Goal: Check status: Check status

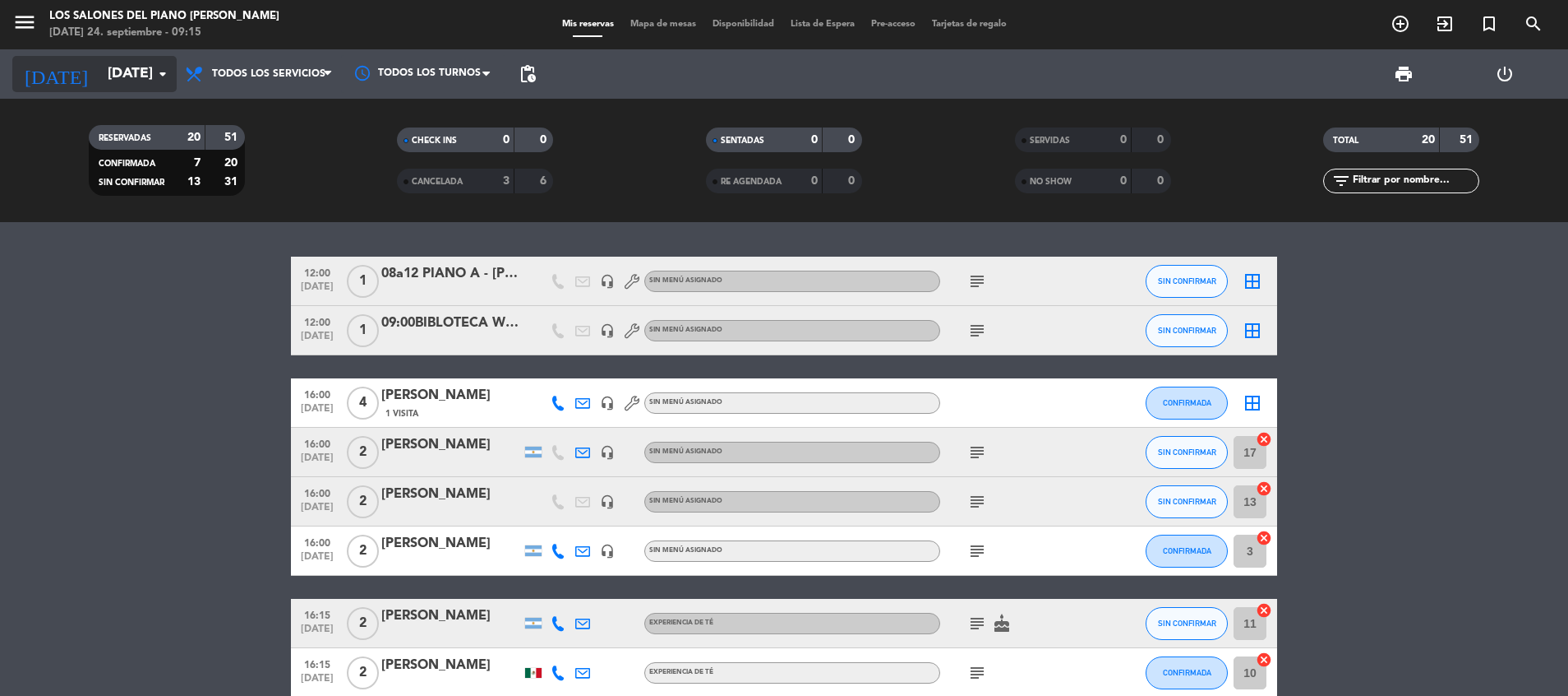
click at [141, 73] on input "[DATE]" at bounding box center [195, 74] width 191 height 33
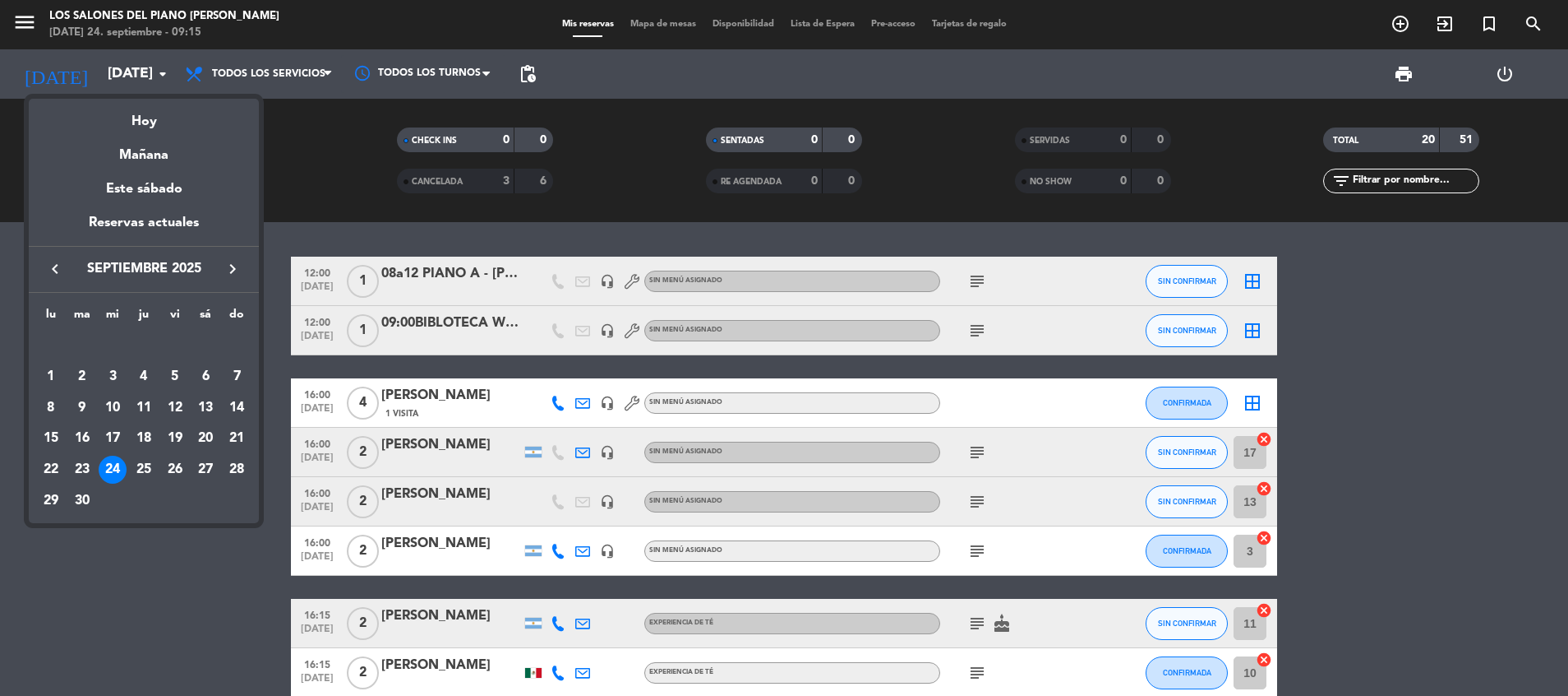
click at [140, 265] on span "septiembre 2025" at bounding box center [144, 269] width 148 height 22
click at [55, 265] on icon "keyboard_arrow_left" at bounding box center [55, 269] width 20 height 20
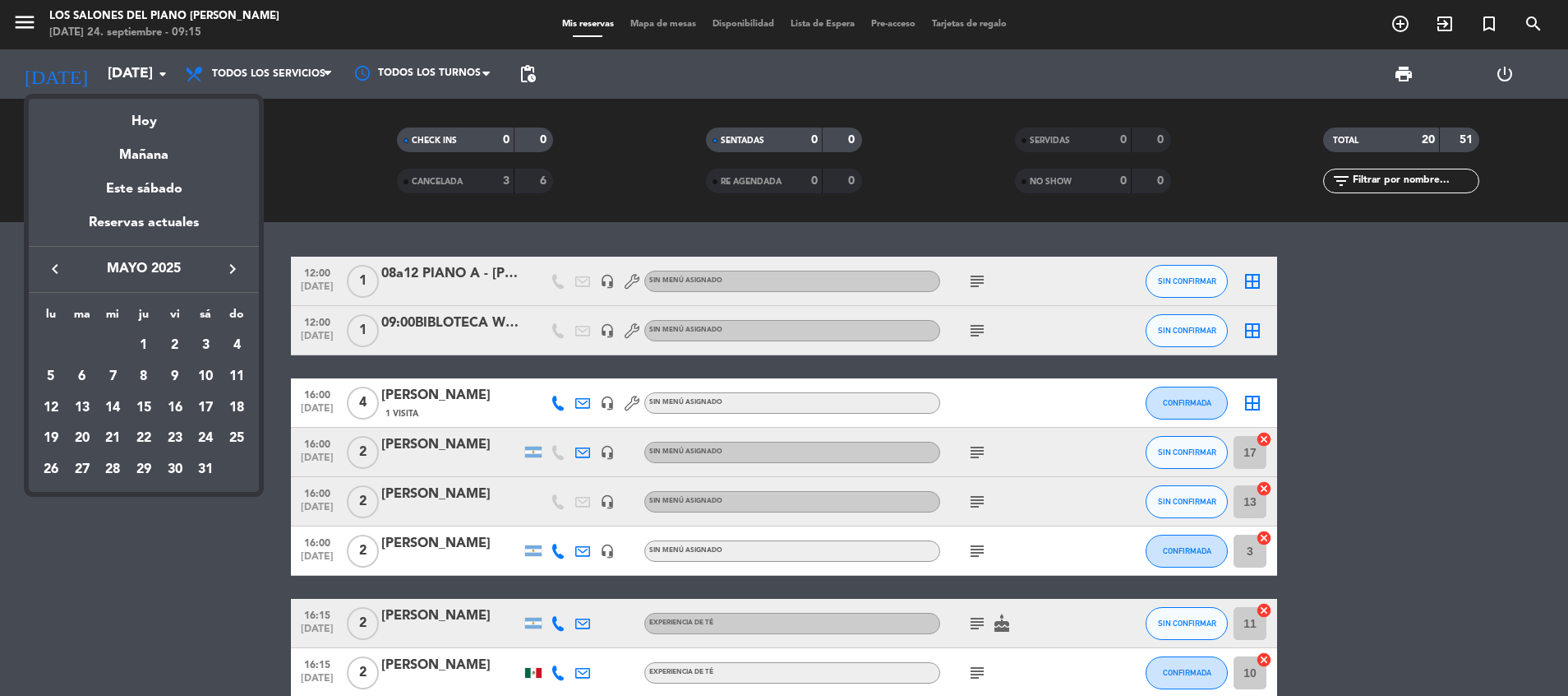
click at [55, 265] on icon "keyboard_arrow_left" at bounding box center [55, 269] width 20 height 20
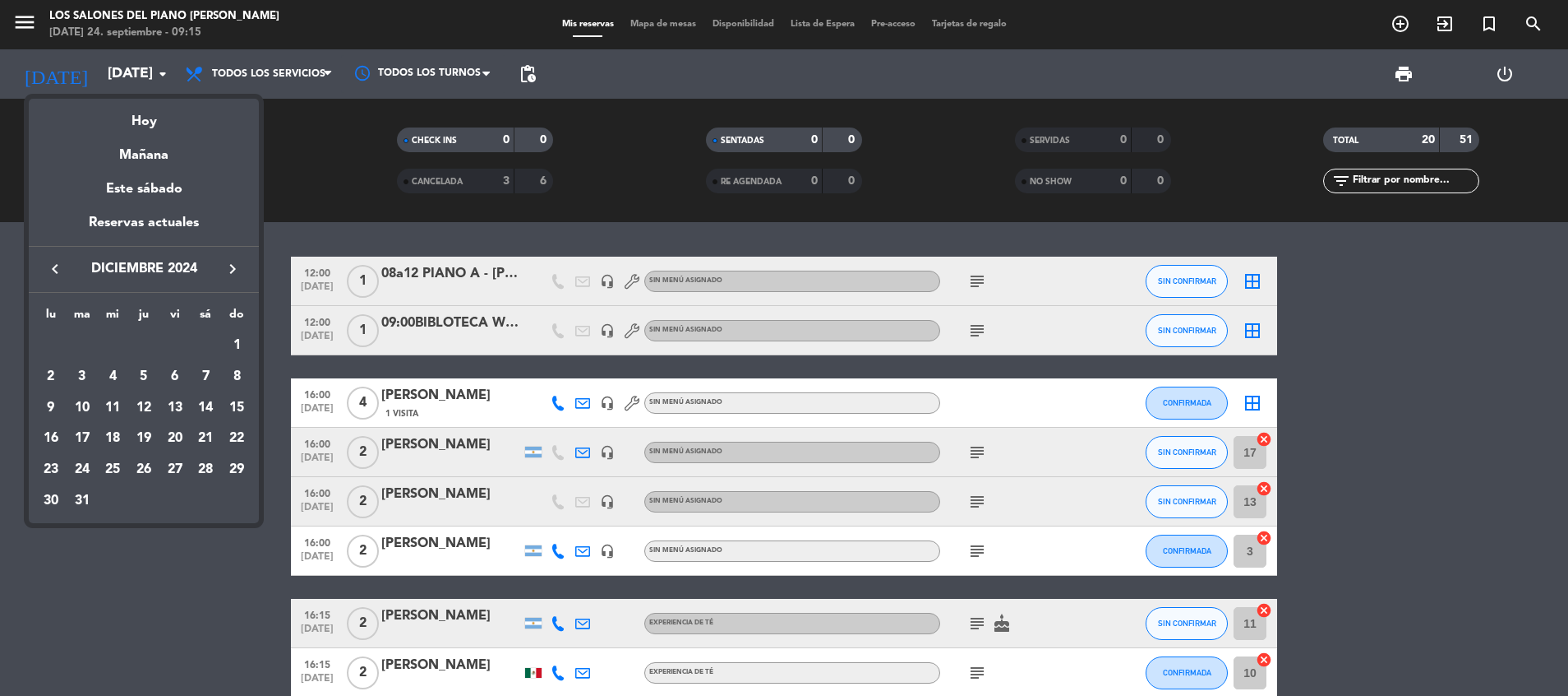
click at [55, 265] on icon "keyboard_arrow_left" at bounding box center [55, 269] width 20 height 20
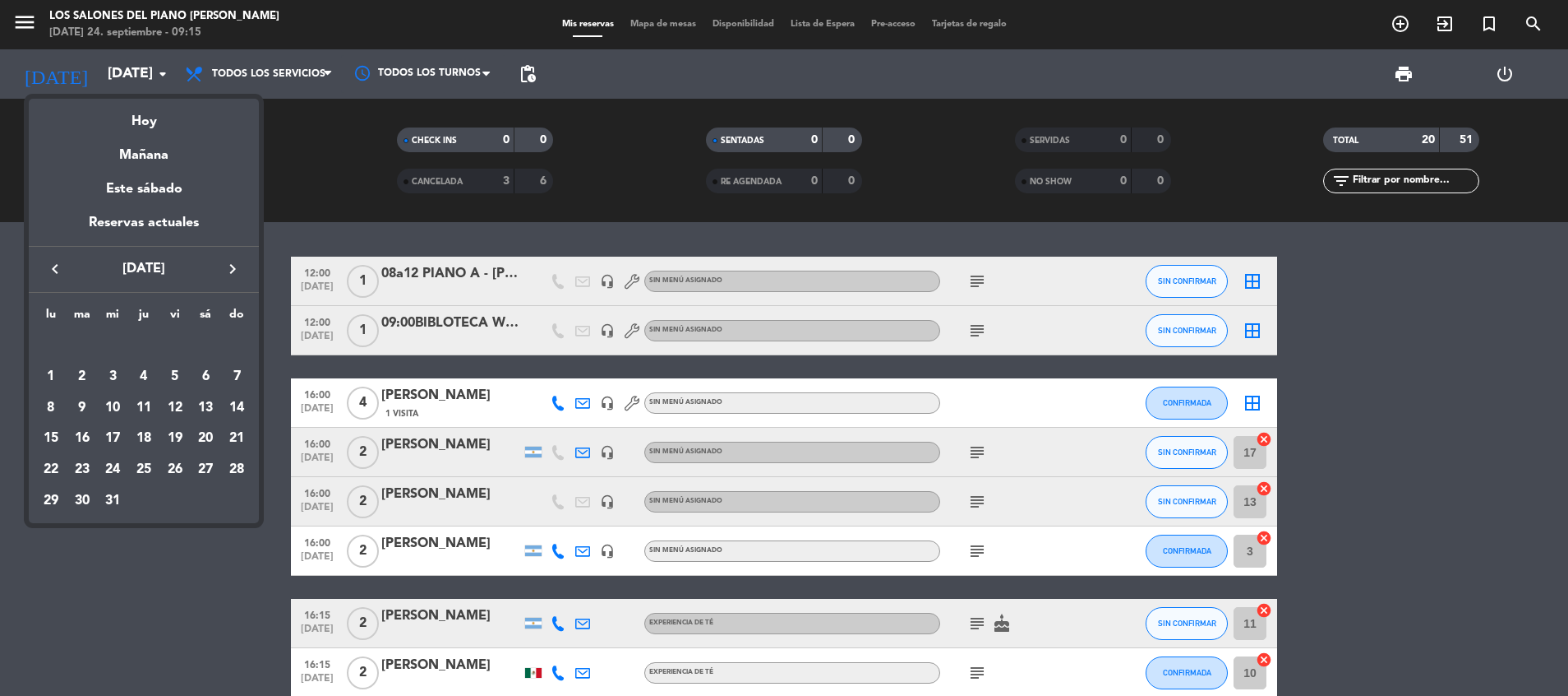
click at [55, 265] on icon "keyboard_arrow_left" at bounding box center [55, 269] width 20 height 20
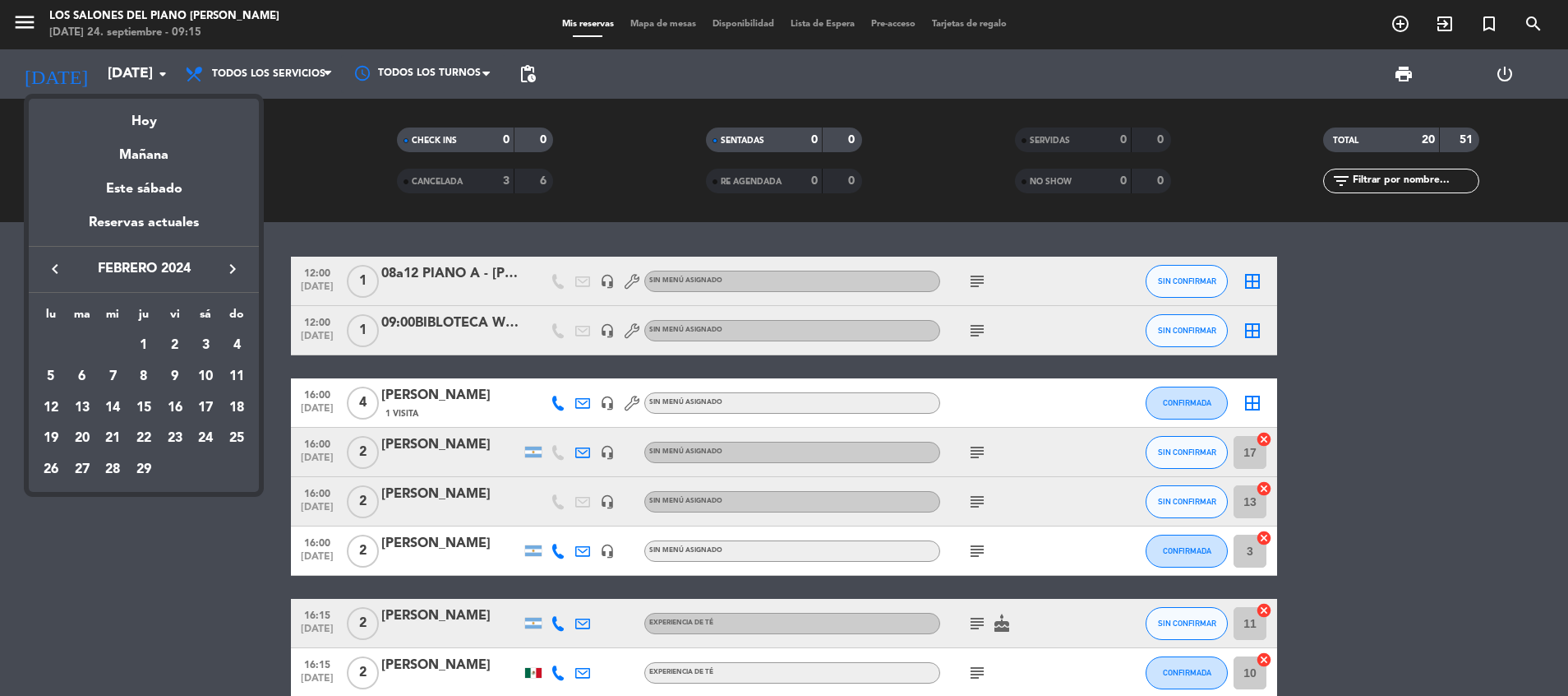
click at [55, 265] on icon "keyboard_arrow_left" at bounding box center [55, 269] width 20 height 20
click at [55, 273] on icon "keyboard_arrow_left" at bounding box center [55, 269] width 20 height 20
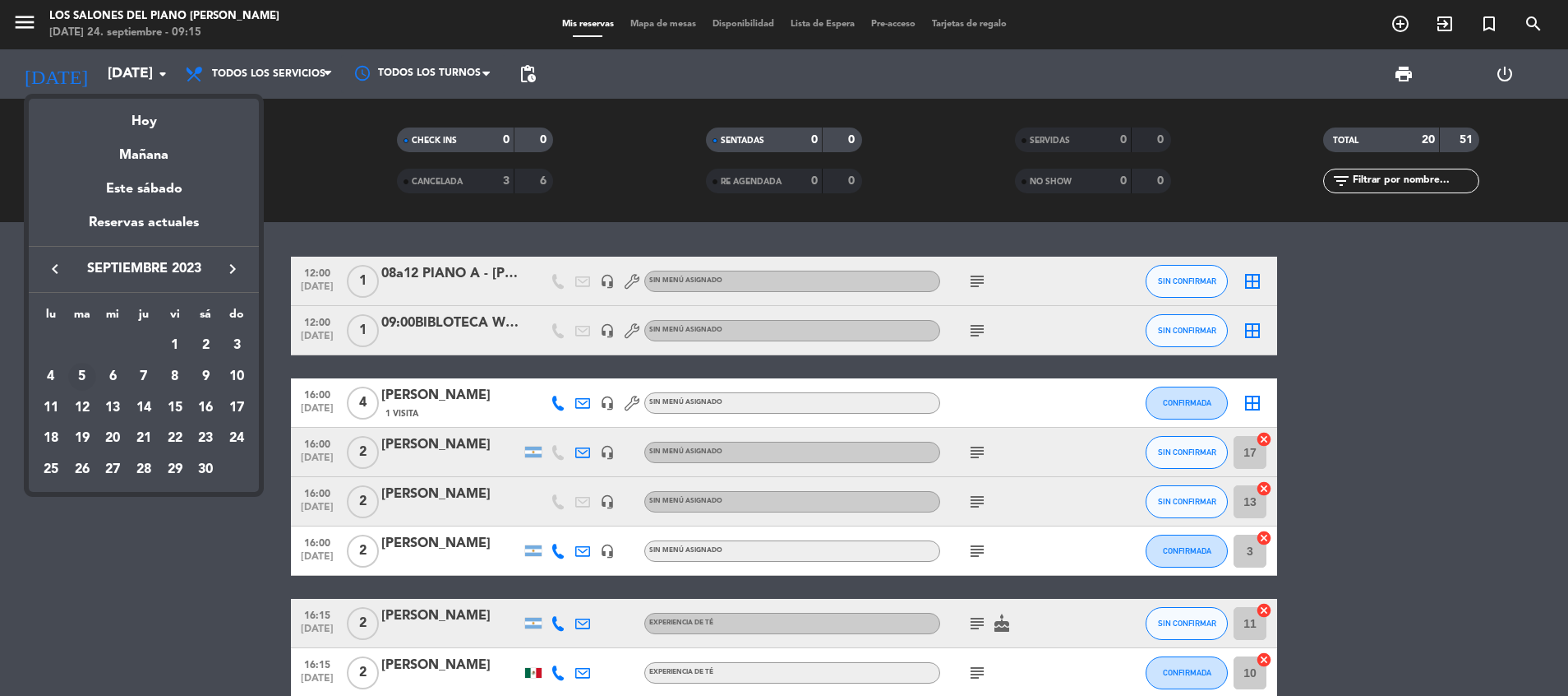
click at [78, 366] on div "5" at bounding box center [82, 376] width 28 height 28
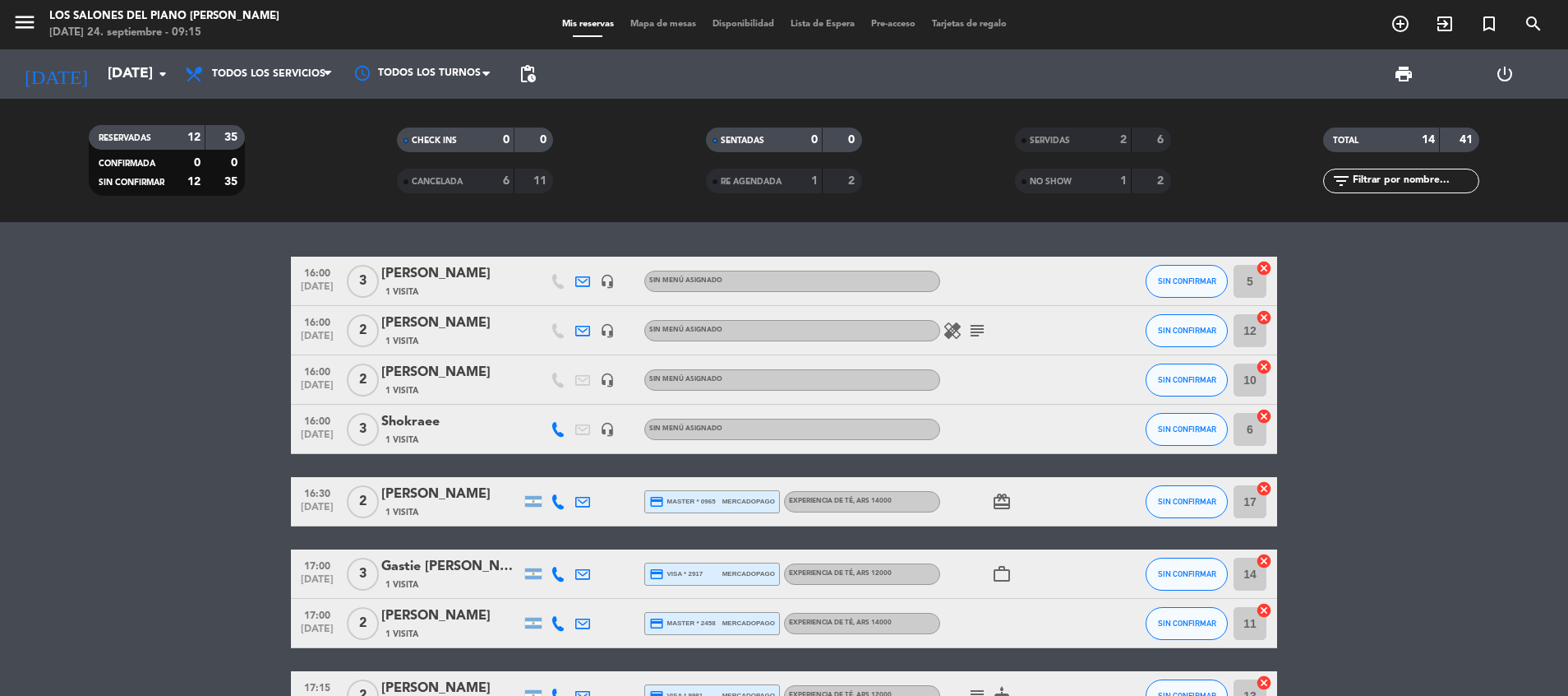
click at [585, 281] on icon at bounding box center [583, 282] width 15 height 15
click at [582, 329] on icon at bounding box center [583, 331] width 15 height 15
click at [583, 497] on icon at bounding box center [583, 502] width 15 height 15
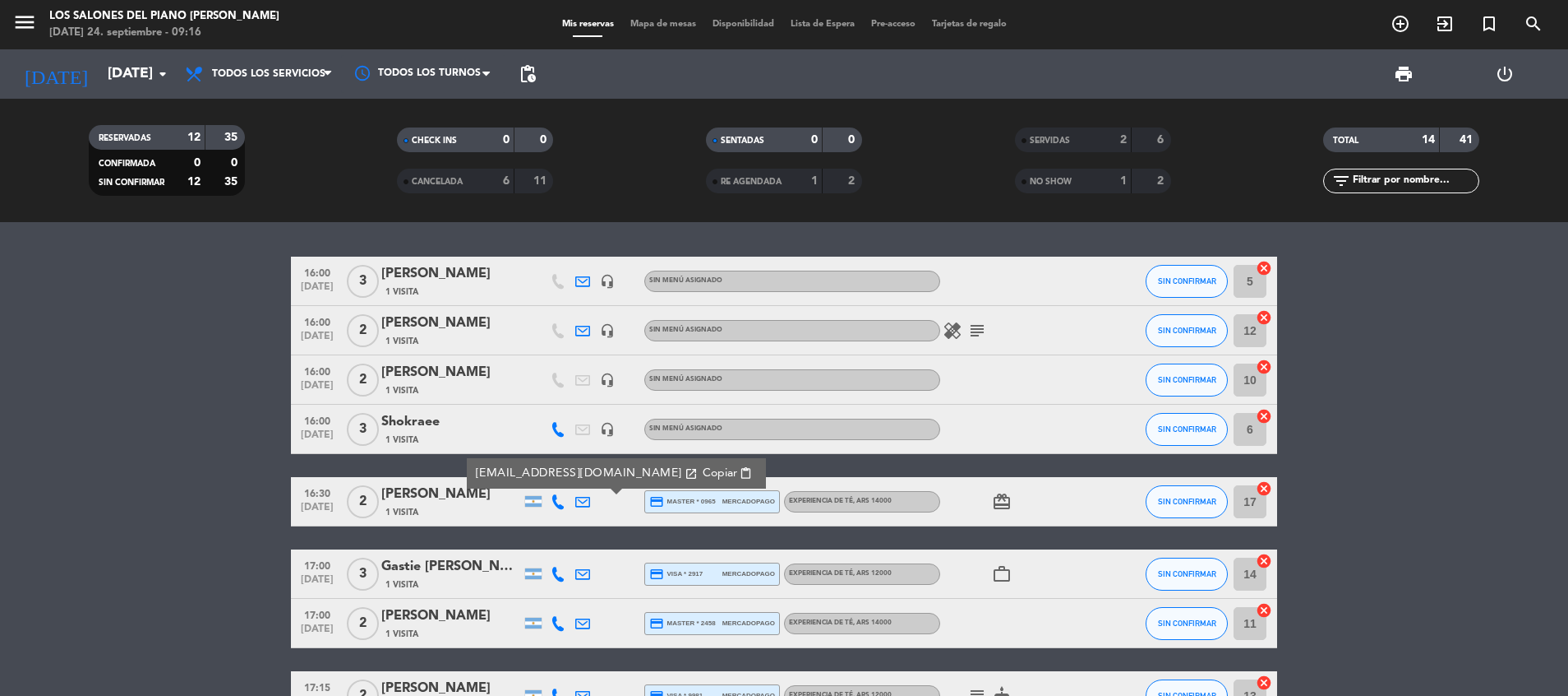
click at [583, 497] on icon at bounding box center [583, 502] width 15 height 15
click at [582, 284] on icon at bounding box center [583, 282] width 15 height 15
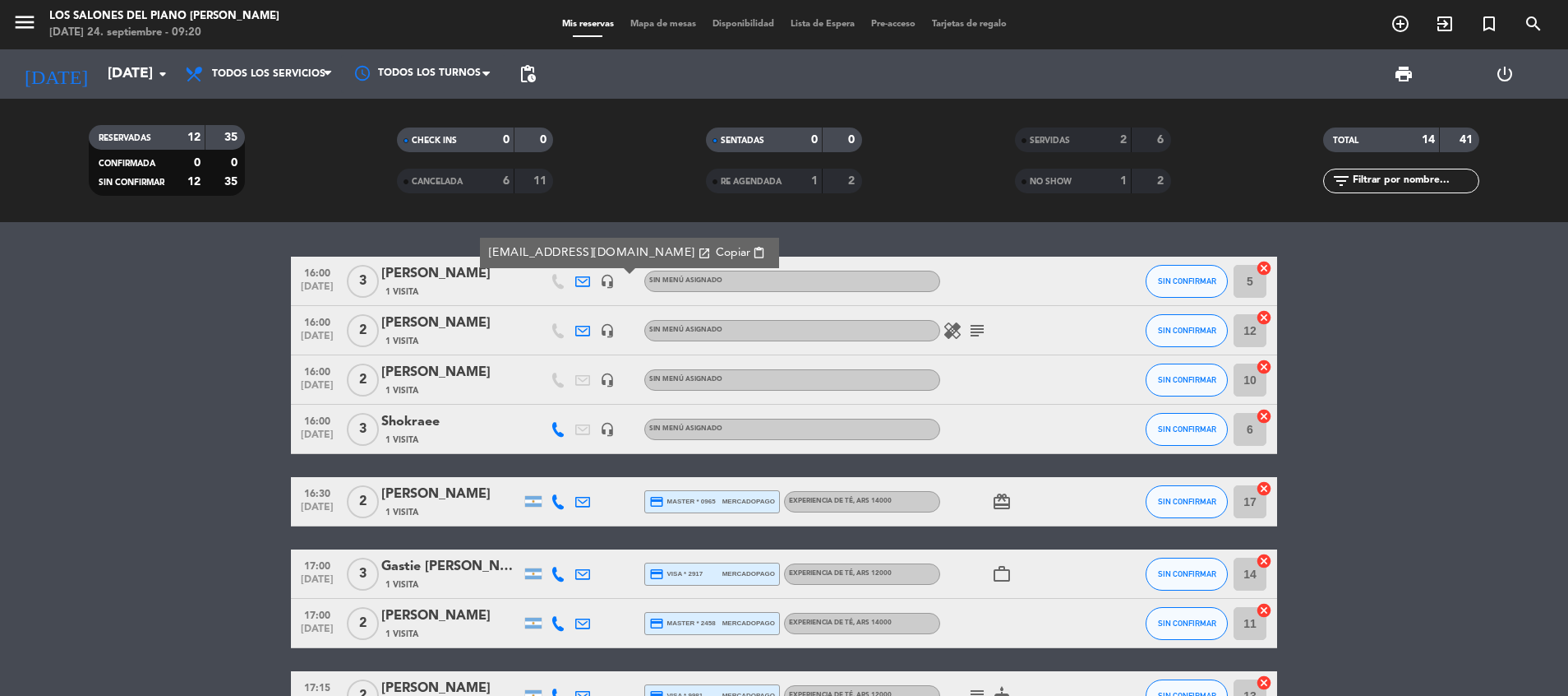
click at [582, 284] on icon at bounding box center [583, 282] width 15 height 15
click at [584, 571] on icon at bounding box center [583, 574] width 15 height 15
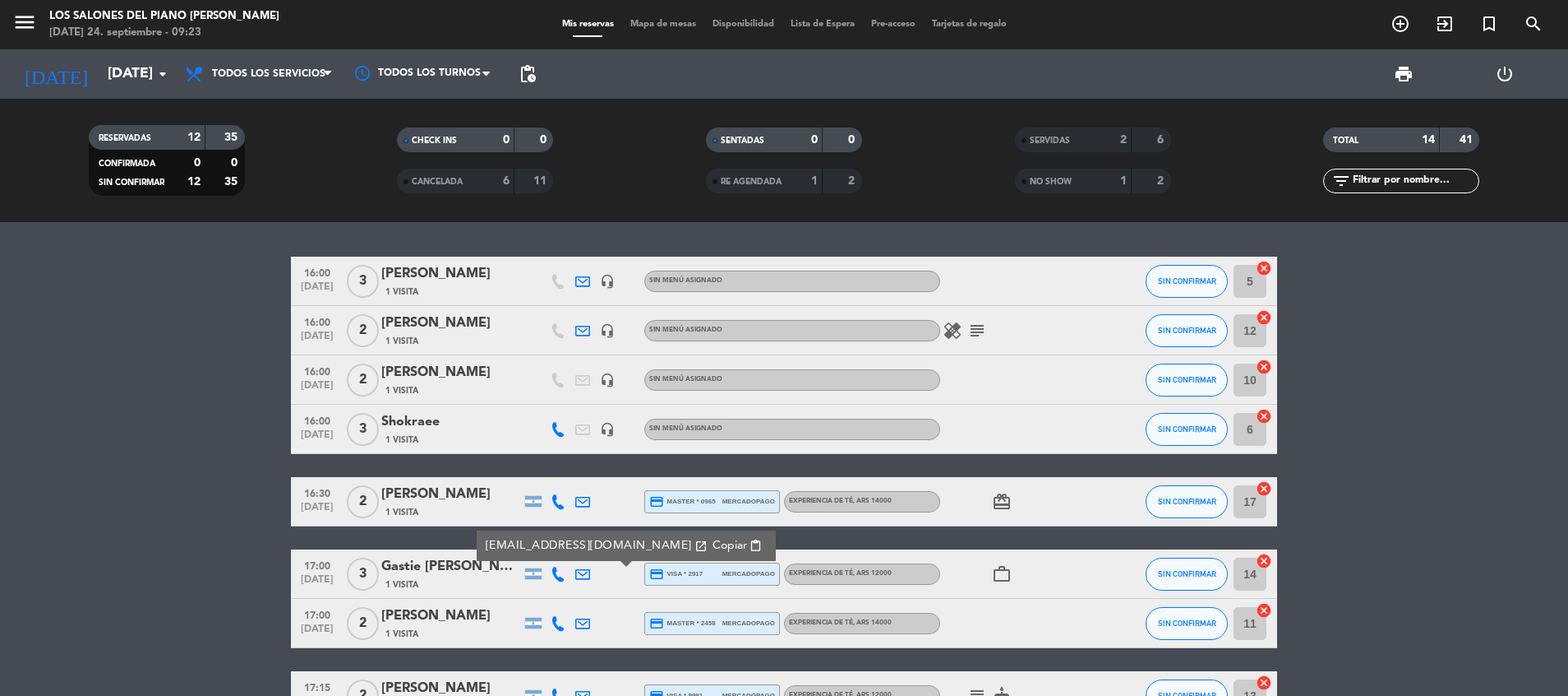
click at [584, 571] on icon at bounding box center [583, 574] width 15 height 15
click at [579, 501] on icon at bounding box center [583, 502] width 15 height 15
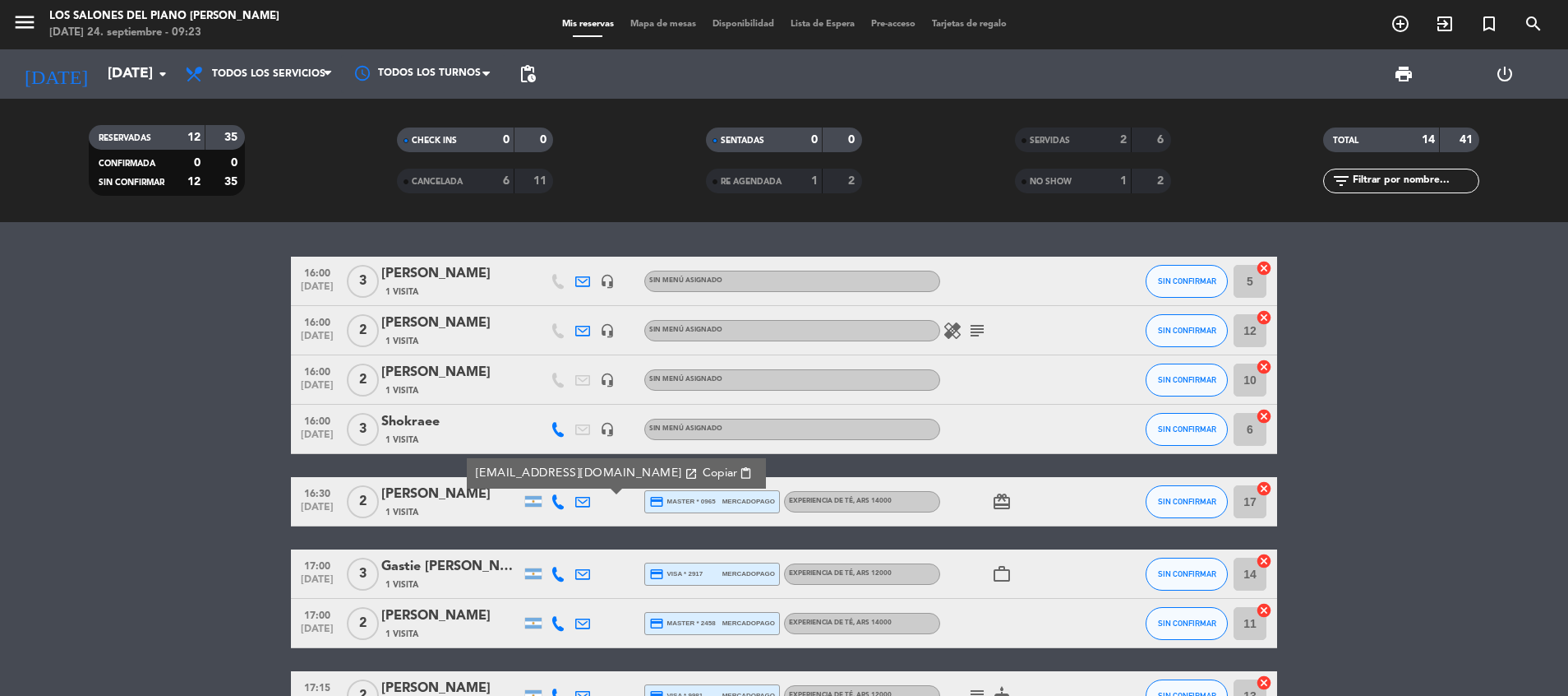
click at [579, 501] on icon at bounding box center [583, 502] width 15 height 15
click at [577, 621] on icon at bounding box center [583, 623] width 15 height 15
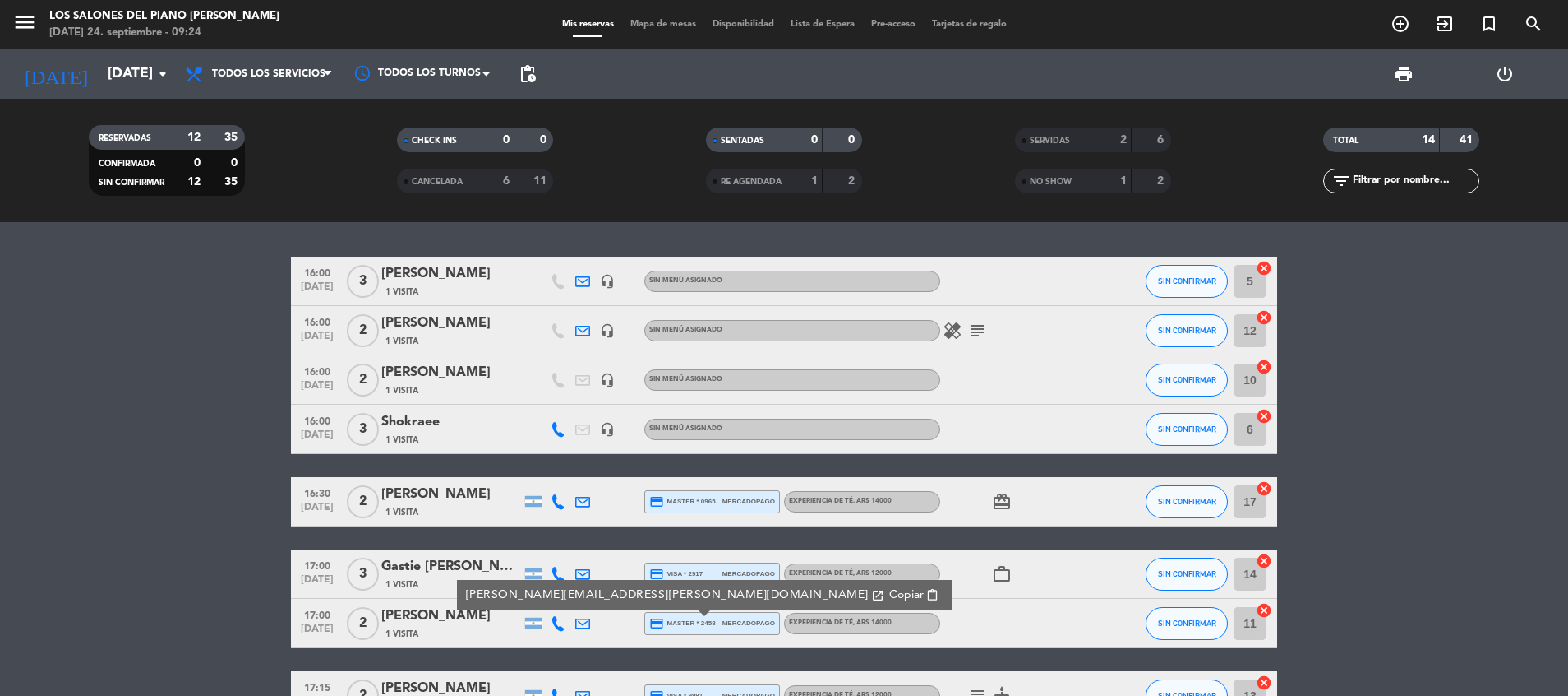
click at [577, 621] on icon at bounding box center [583, 623] width 15 height 15
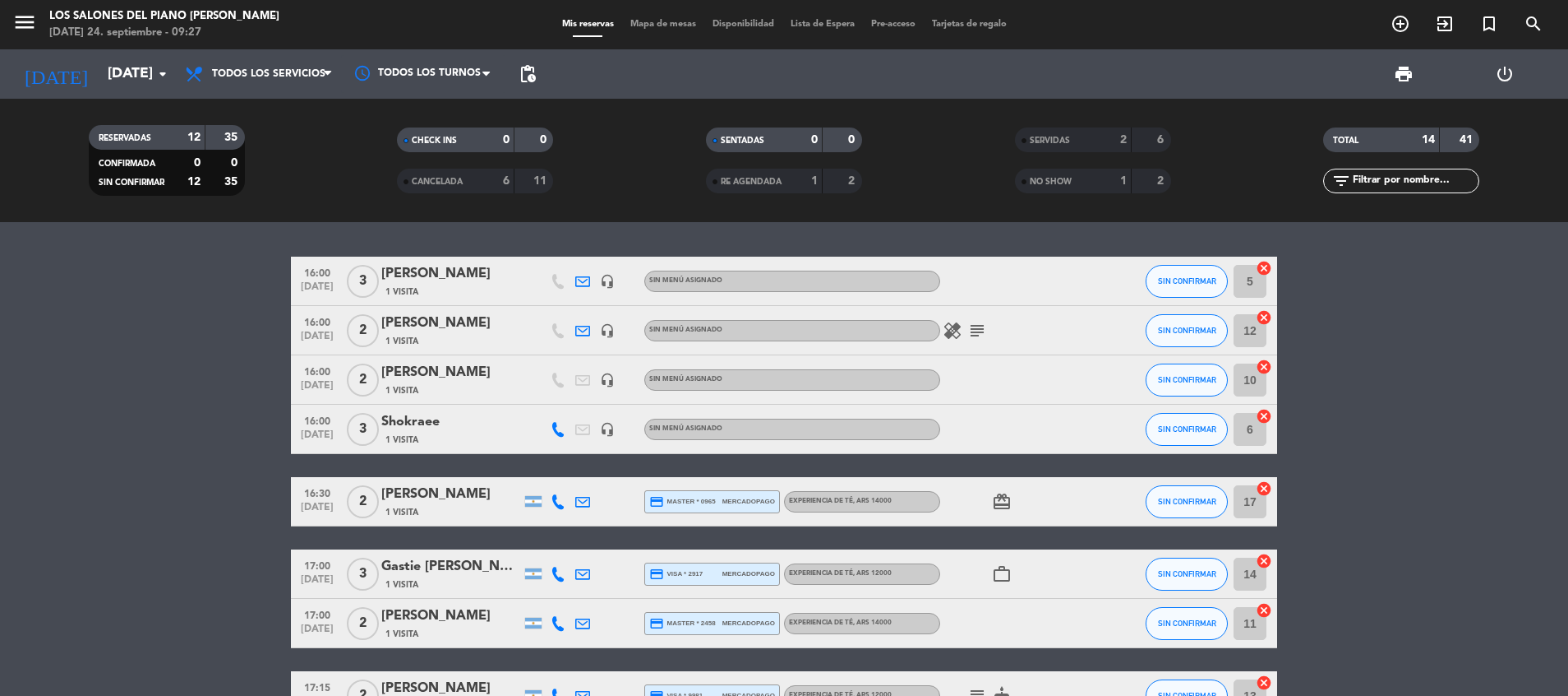
drag, startPoint x: 1572, startPoint y: 532, endPoint x: 1572, endPoint y: 682, distance: 150.0
click at [1567, 682] on html "close × Los Salones del Piano [PERSON_NAME] × chrome_reader_mode Listado de Res…" at bounding box center [784, 348] width 1568 height 696
drag, startPoint x: 1439, startPoint y: 454, endPoint x: 1456, endPoint y: 522, distance: 70.1
click at [1456, 522] on bookings-row "16:00 [DATE] 3 [PERSON_NAME] 1 Visita headset_mic Sin menú asignado SIN CONFIRM…" at bounding box center [784, 633] width 1568 height 753
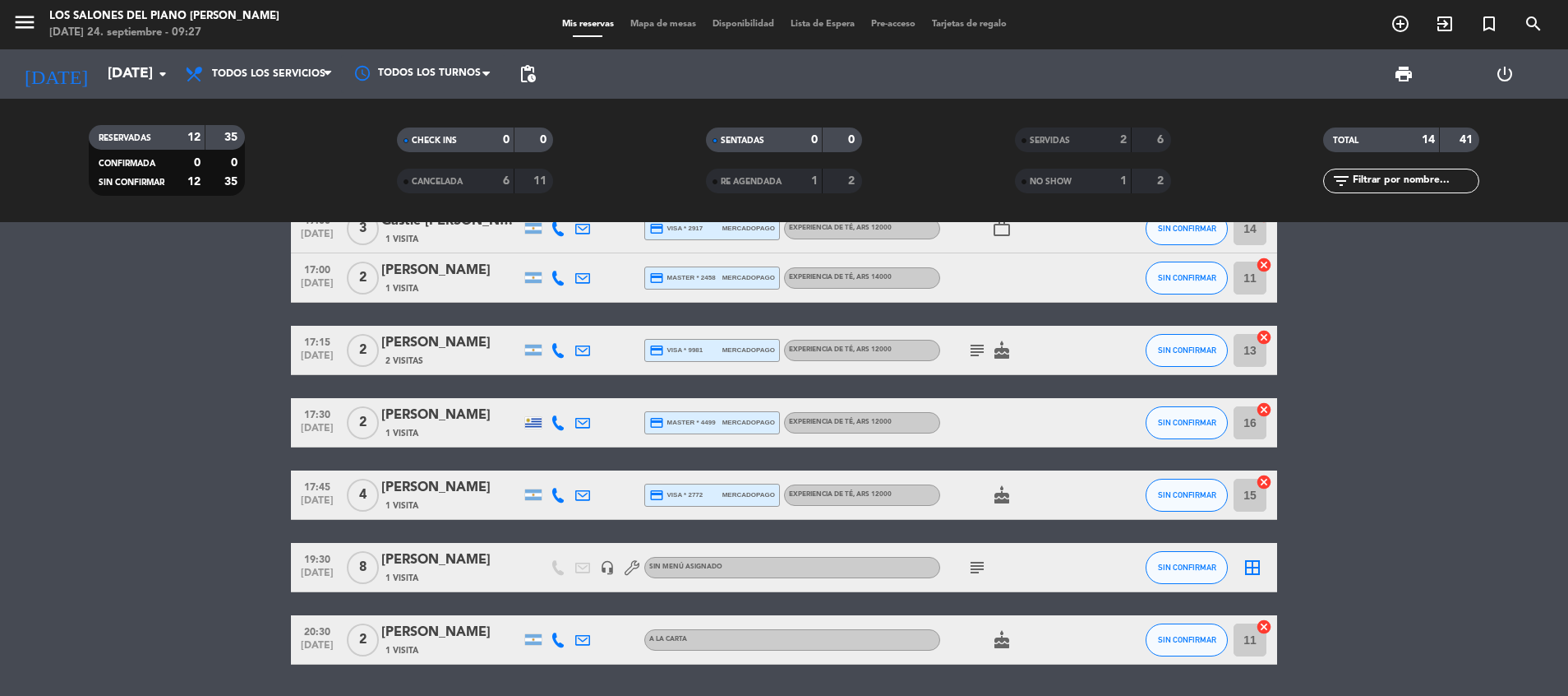
scroll to position [394, 0]
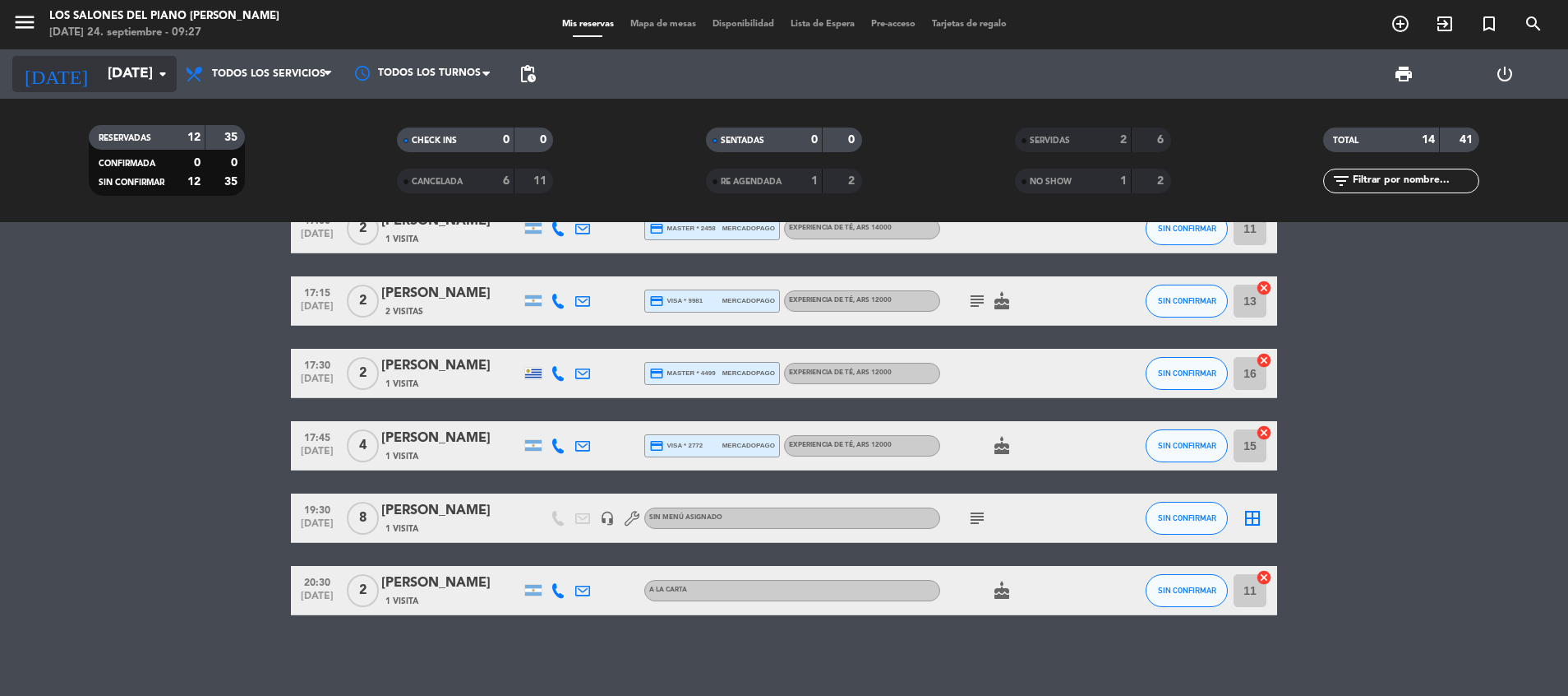
click at [154, 73] on icon "arrow_drop_down" at bounding box center [163, 74] width 20 height 20
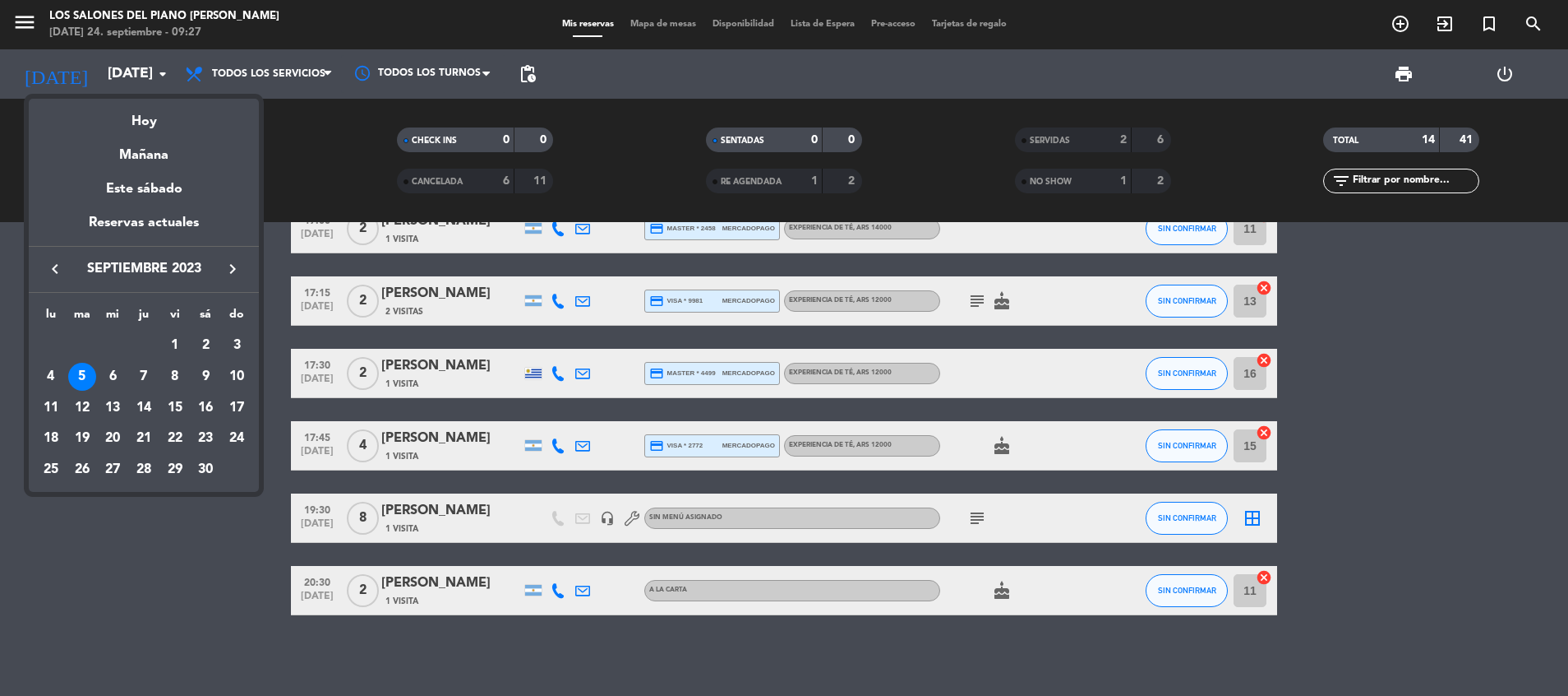
click at [46, 268] on icon "keyboard_arrow_left" at bounding box center [55, 269] width 20 height 20
click at [107, 375] on div "7" at bounding box center [112, 376] width 28 height 28
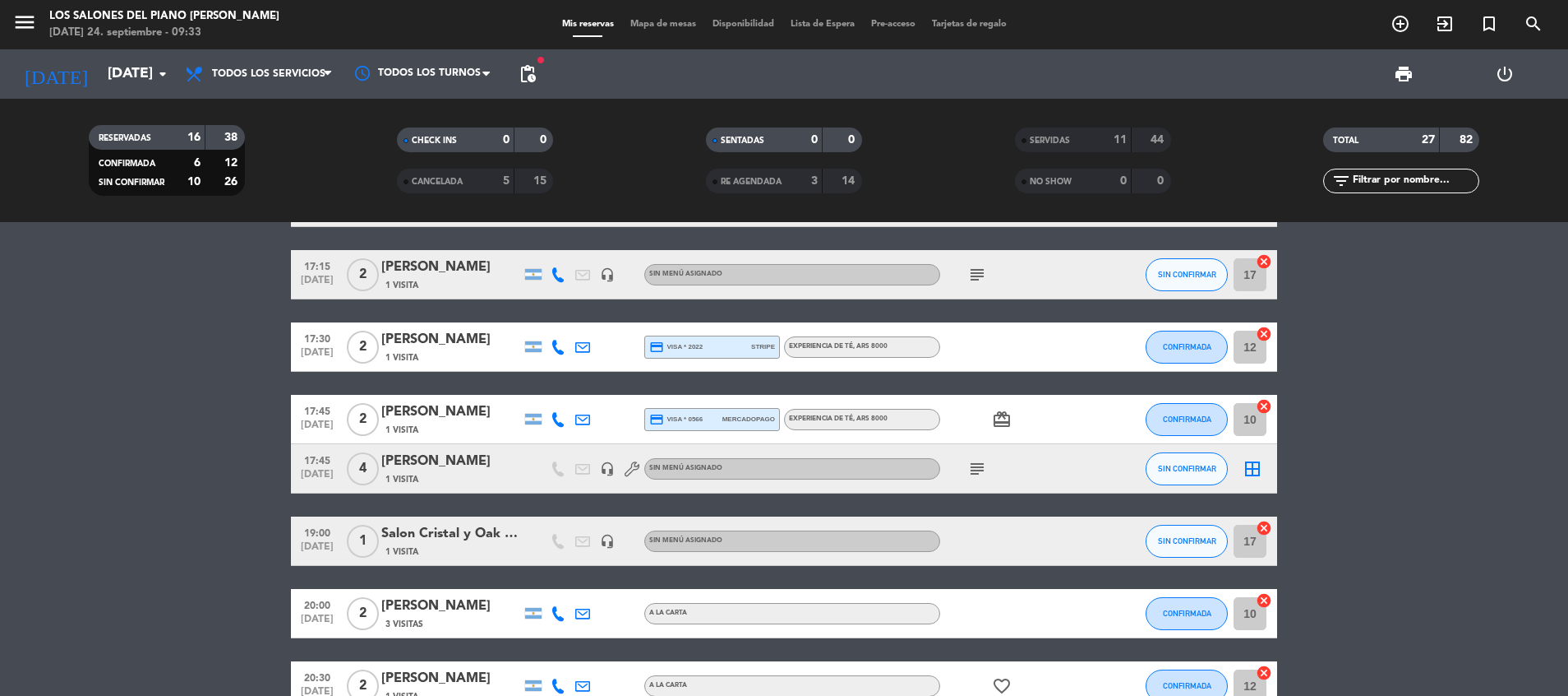
click at [212, 426] on bookings-row "16:00 [DATE] 2 [PERSON_NAME] 1 Visita headset_mic Sin menú asignado healing sub…" at bounding box center [784, 394] width 1568 height 1066
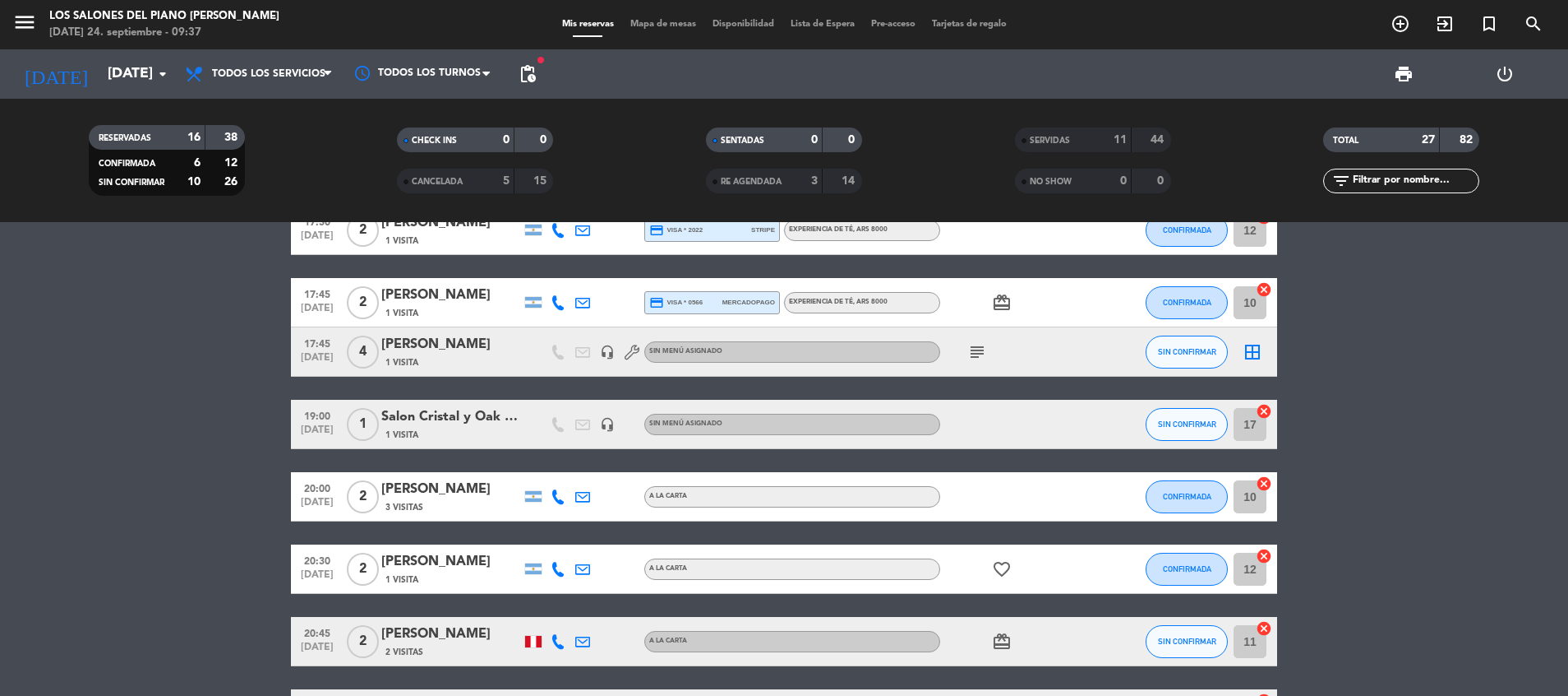
scroll to position [462, 0]
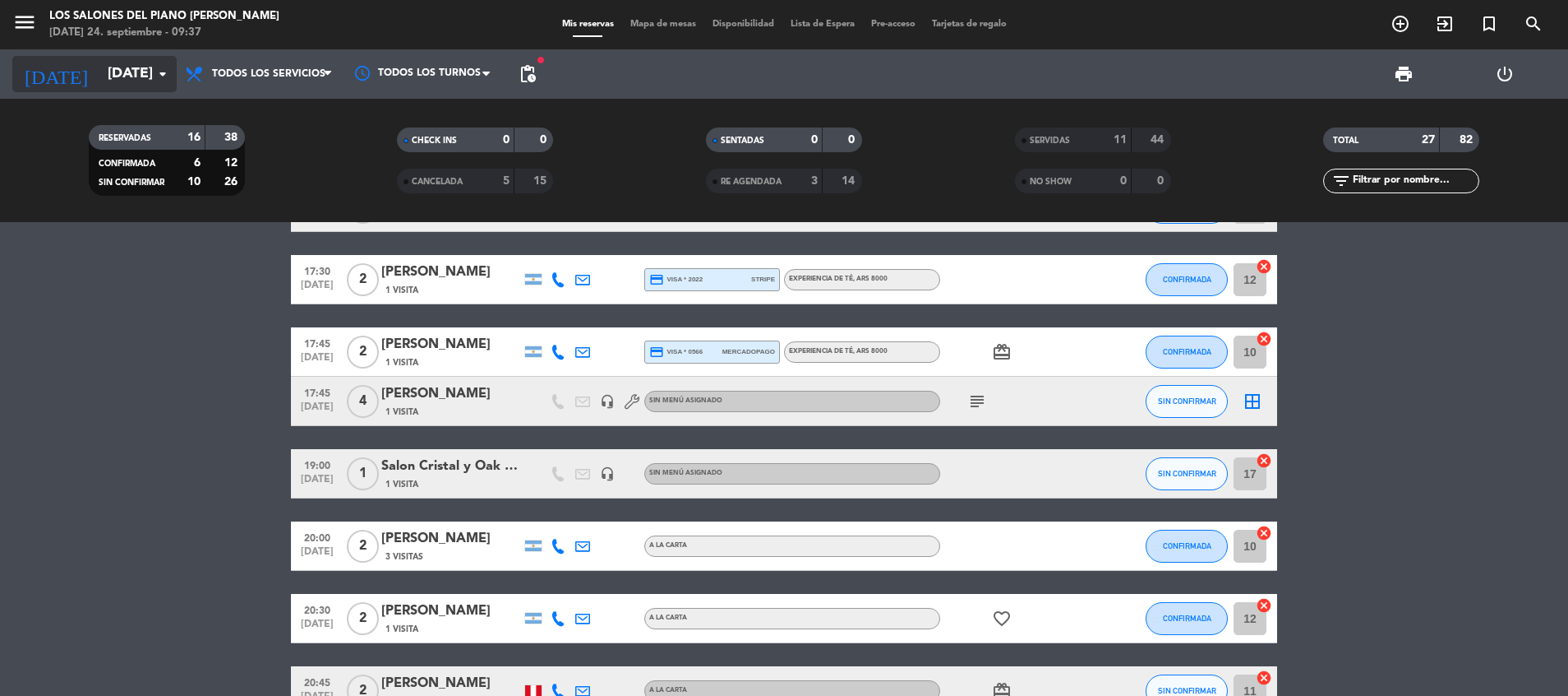
click at [115, 80] on input "[DATE]" at bounding box center [195, 74] width 191 height 33
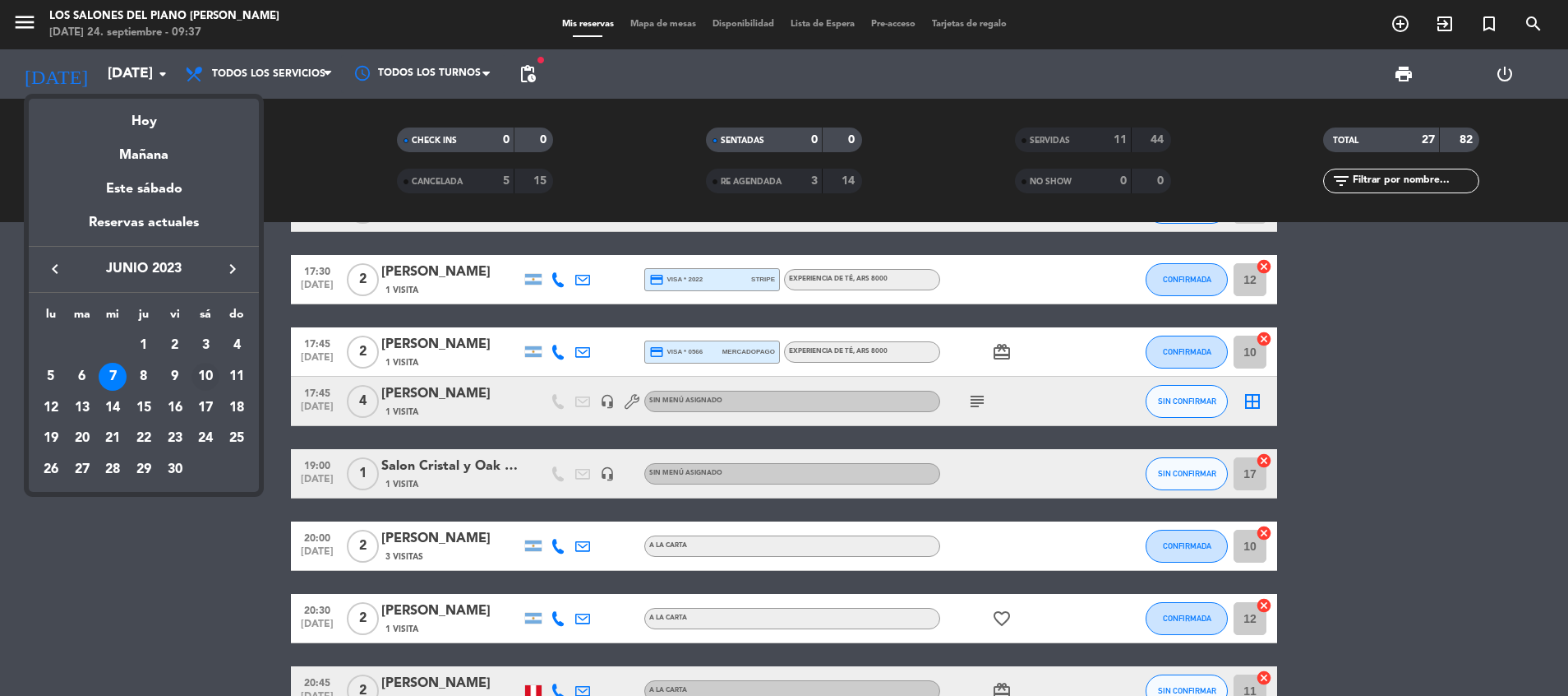
click at [207, 362] on td "10" at bounding box center [206, 376] width 31 height 31
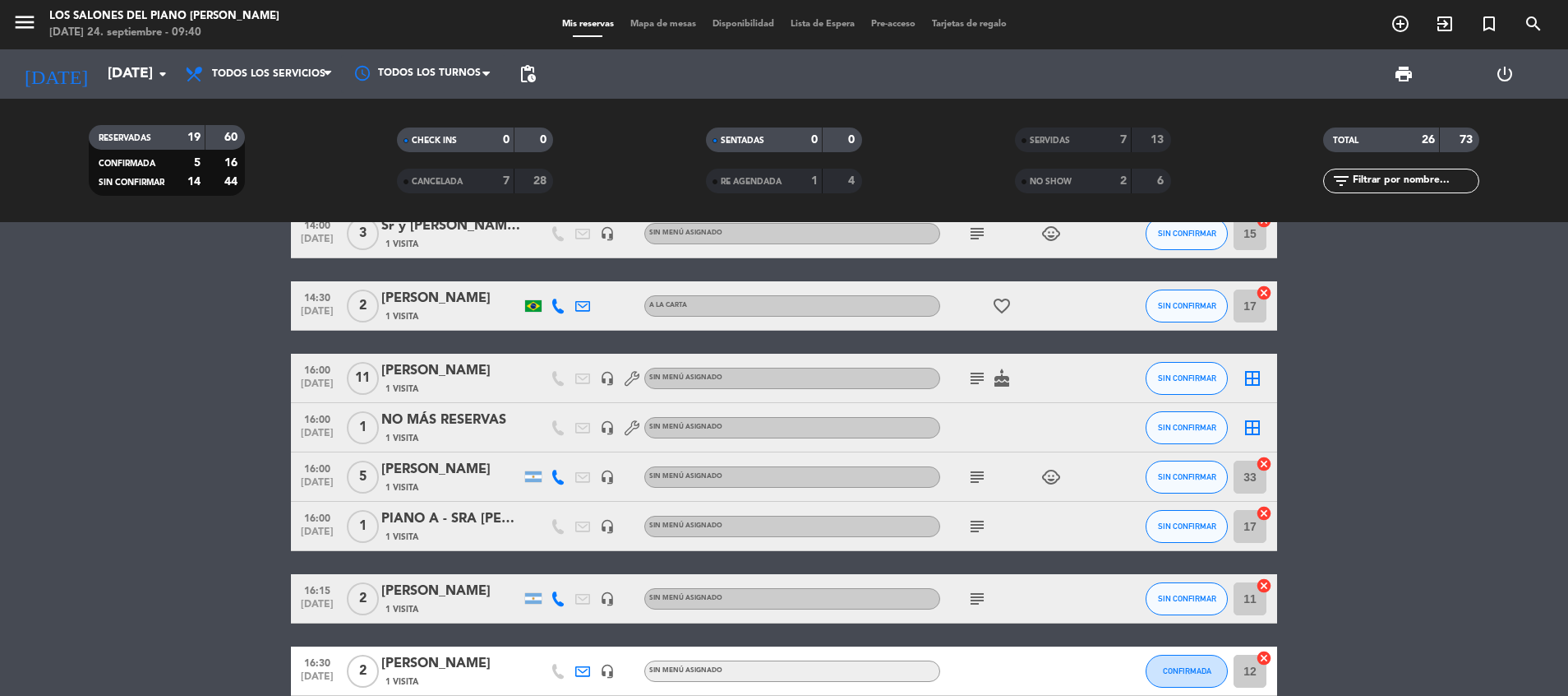
click at [583, 666] on icon at bounding box center [583, 671] width 15 height 15
click at [585, 670] on icon at bounding box center [583, 671] width 15 height 15
click at [130, 68] on input "[DATE]" at bounding box center [195, 74] width 191 height 33
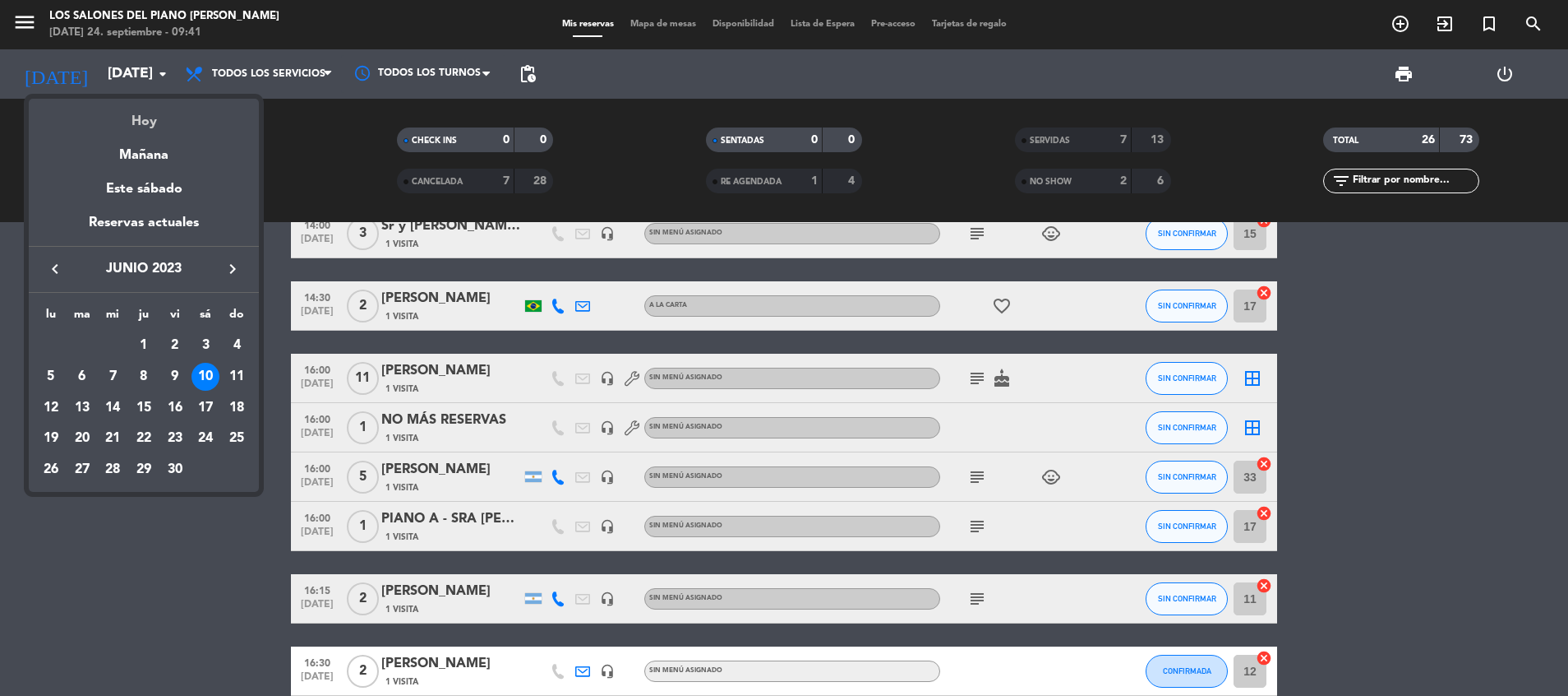
click at [151, 130] on div "Hoy" at bounding box center [143, 115] width 230 height 34
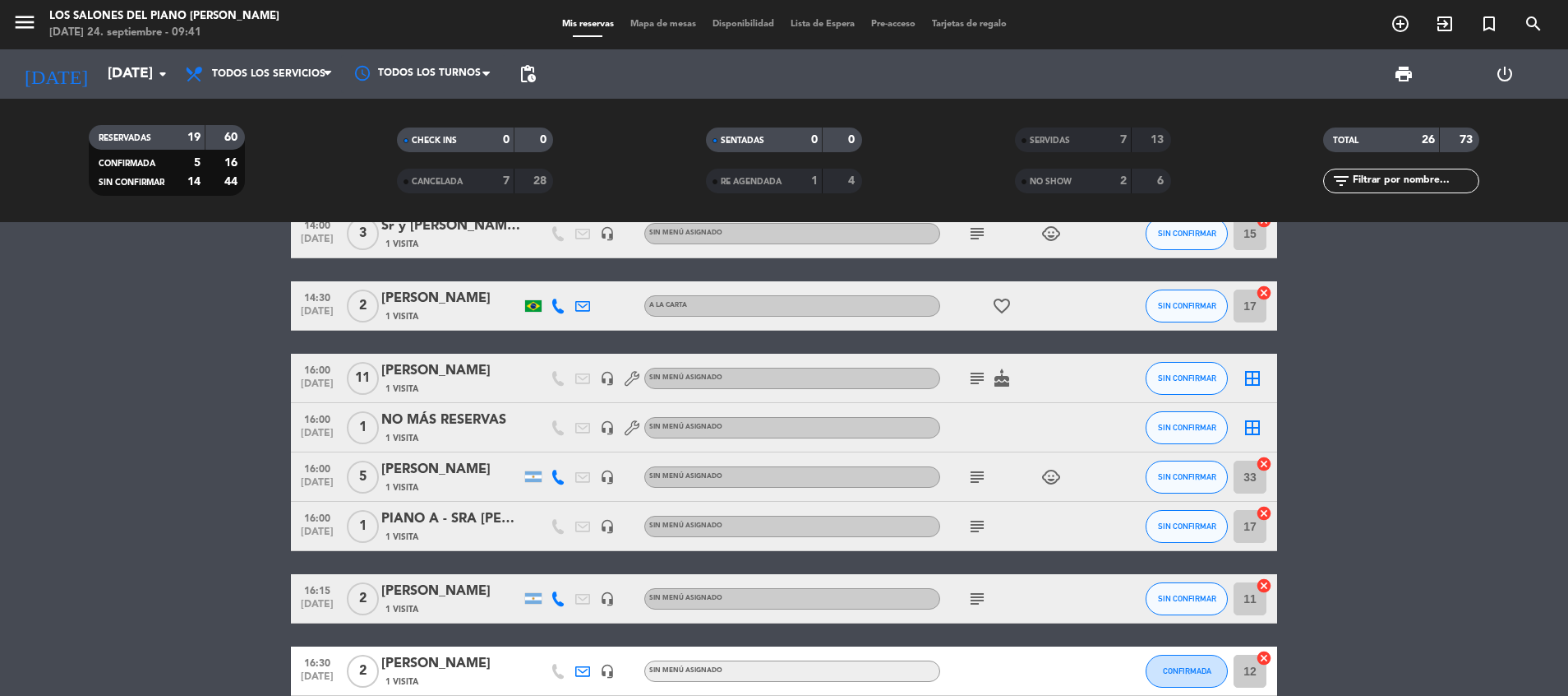
type input "[DATE]"
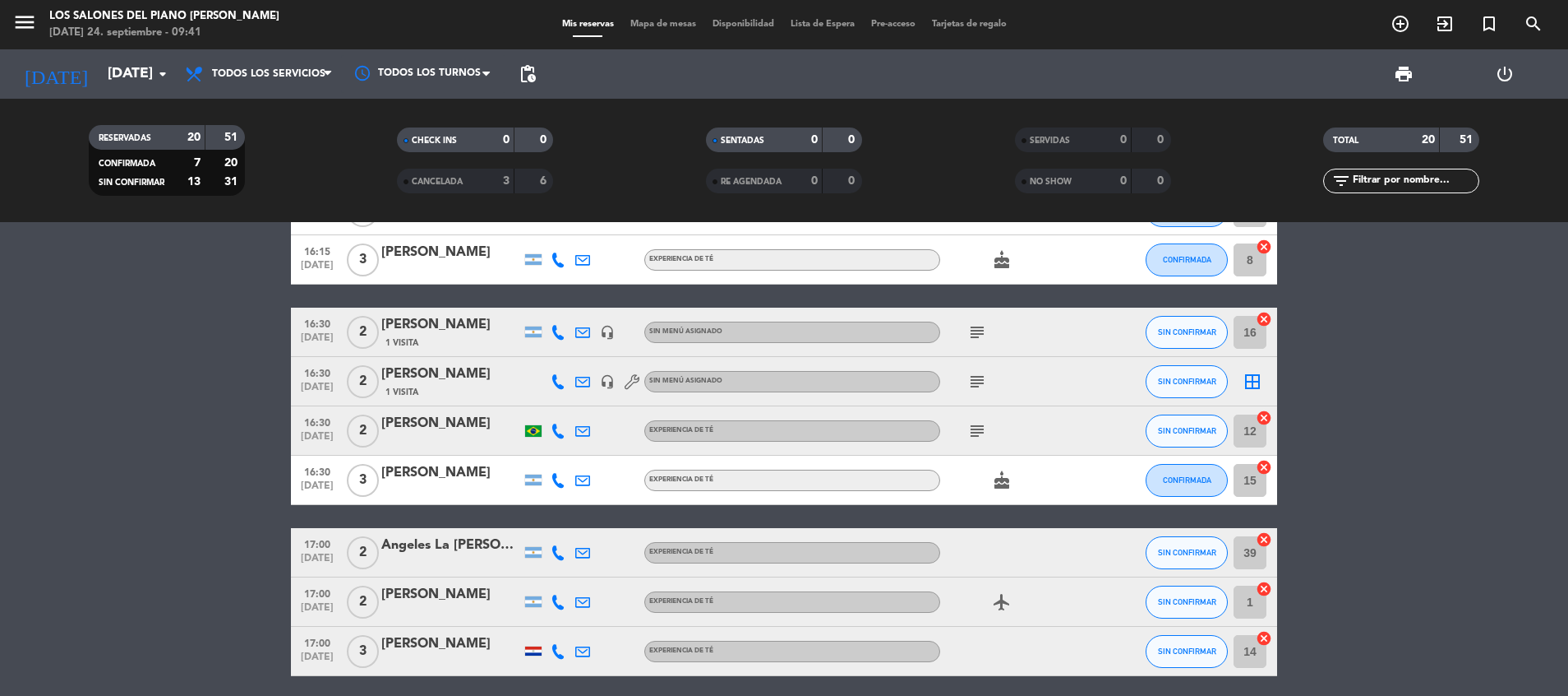
click at [228, 363] on bookings-row "12:00 [DATE] 1 08a12 PIANO A - [PERSON_NAME] headset_mic Sin menú asignado subj…" at bounding box center [784, 380] width 1568 height 1171
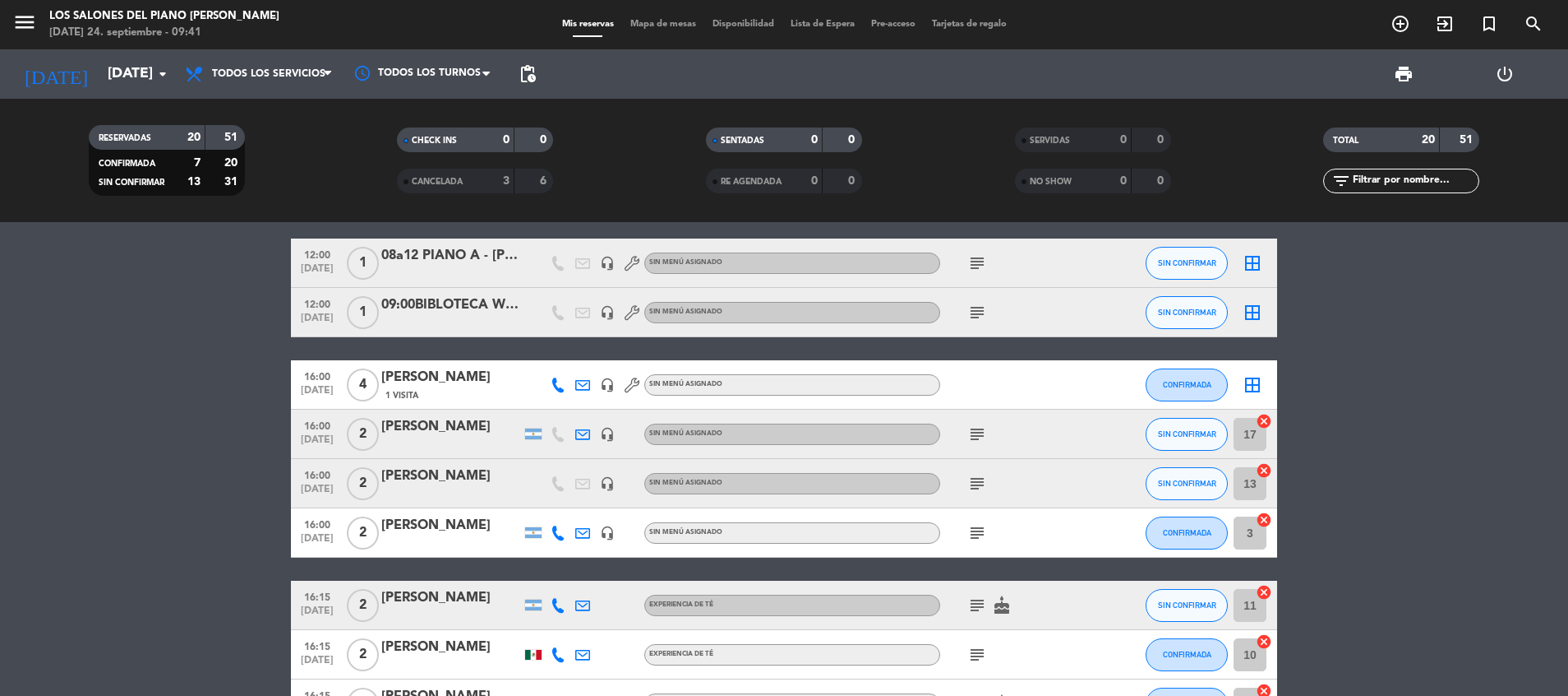
scroll to position [0, 0]
